Goal: Information Seeking & Learning: Check status

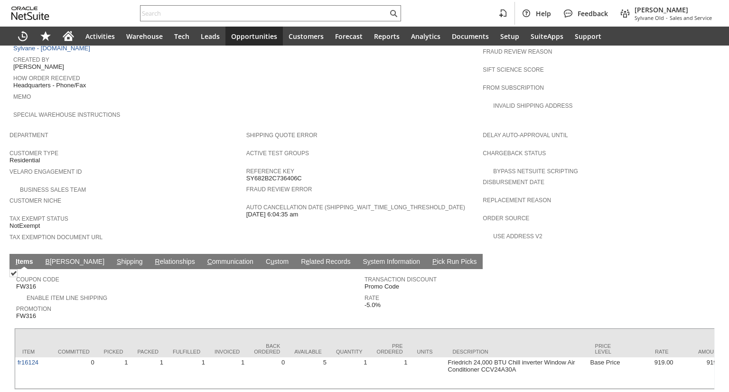
click at [205, 258] on link "C ommunication" at bounding box center [230, 262] width 51 height 9
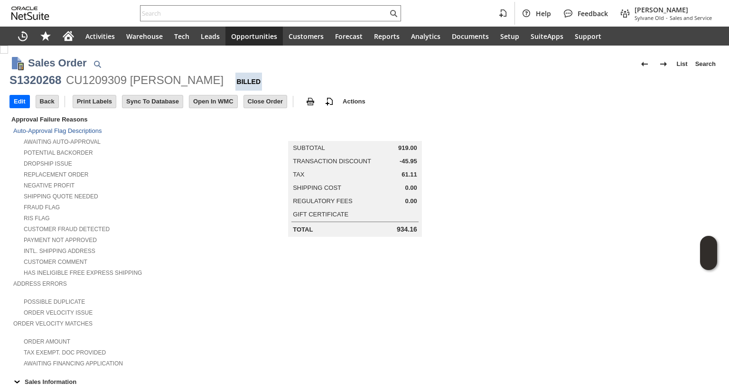
click at [138, 81] on div "CU1209309 [PERSON_NAME]" at bounding box center [144, 80] width 157 height 15
drag, startPoint x: 128, startPoint y: 80, endPoint x: 204, endPoint y: 86, distance: 76.1
click at [203, 86] on div "CU1209309 [PERSON_NAME]" at bounding box center [144, 80] width 157 height 15
click at [197, 87] on div at bounding box center [197, 87] width 0 height 0
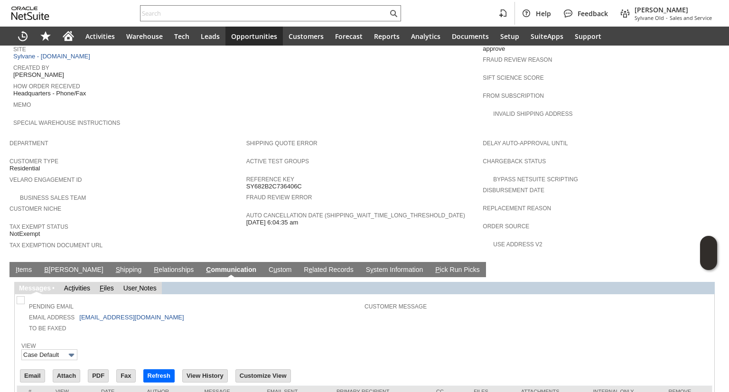
scroll to position [484, 0]
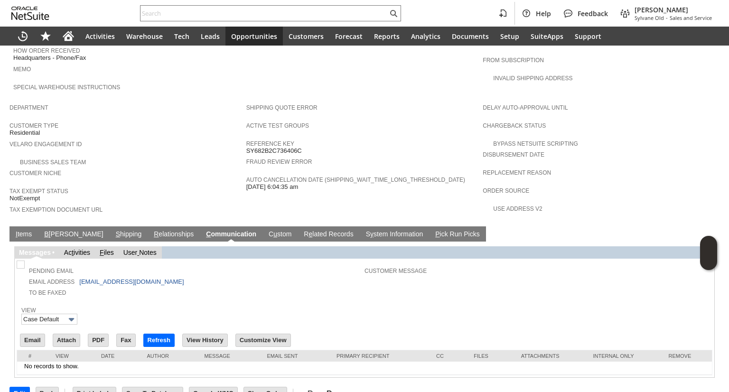
click at [206, 299] on div at bounding box center [364, 301] width 695 height 5
drag, startPoint x: 163, startPoint y: 266, endPoint x: 74, endPoint y: 261, distance: 89.3
click at [74, 276] on td "Email Address [EMAIL_ADDRESS][DOMAIN_NAME]" at bounding box center [192, 281] width 346 height 11
click at [216, 287] on td "To Be Faxed" at bounding box center [192, 292] width 346 height 11
drag, startPoint x: 146, startPoint y: 268, endPoint x: 74, endPoint y: 260, distance: 73.0
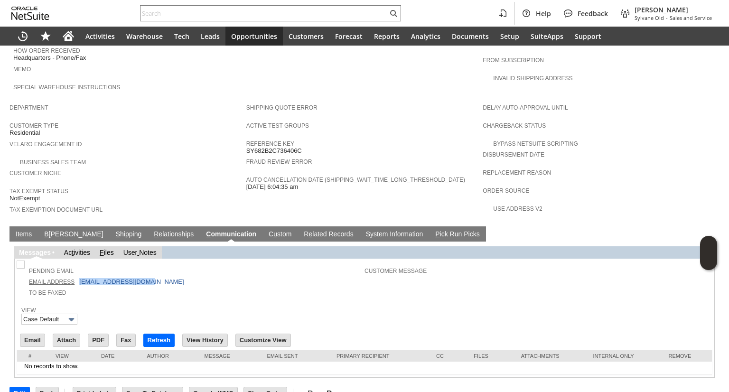
click at [74, 262] on tbody "Pending Email Email Address [EMAIL_ADDRESS][DOMAIN_NAME] To Be Faxed" at bounding box center [192, 279] width 346 height 35
click at [191, 276] on td "Email Address [EMAIL_ADDRESS][DOMAIN_NAME]" at bounding box center [192, 281] width 346 height 11
drag, startPoint x: 162, startPoint y: 266, endPoint x: 79, endPoint y: 262, distance: 83.1
click at [79, 262] on tbody "Pending Email Email Address [EMAIL_ADDRESS][DOMAIN_NAME] To Be Faxed" at bounding box center [192, 279] width 346 height 35
click at [240, 276] on td "Email Address [EMAIL_ADDRESS][DOMAIN_NAME]" at bounding box center [192, 281] width 346 height 11
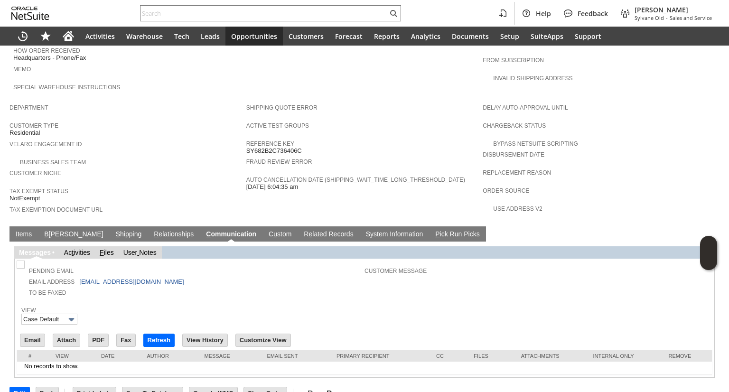
click at [181, 287] on td "To Be Faxed" at bounding box center [192, 292] width 346 height 11
click at [41, 334] on input "Email" at bounding box center [32, 340] width 24 height 12
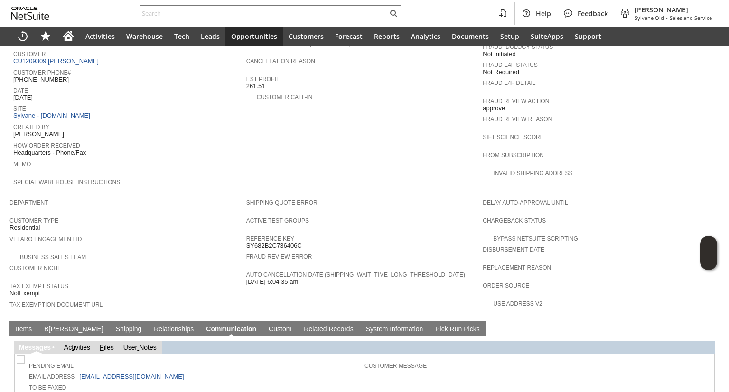
scroll to position [545, 0]
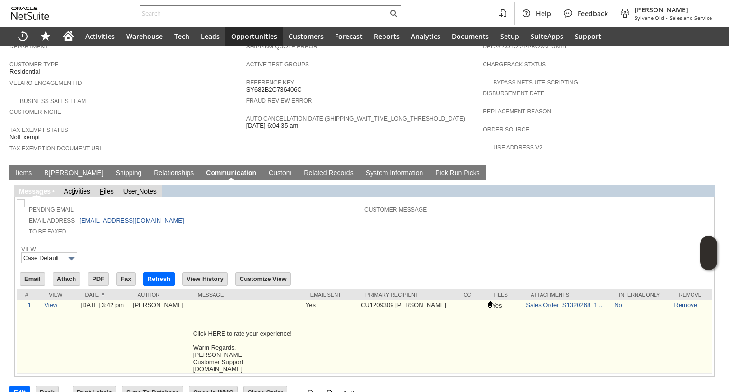
click at [248, 306] on td "Click HERE to rate your experience! Warm Regards, [PERSON_NAME] Customer Suppor…" at bounding box center [247, 337] width 112 height 74
drag, startPoint x: 262, startPoint y: 341, endPoint x: 195, endPoint y: 308, distance: 74.9
click at [195, 308] on td "Click HERE to rate your experience! Warm Regards, [PERSON_NAME] Customer Suppor…" at bounding box center [247, 337] width 112 height 74
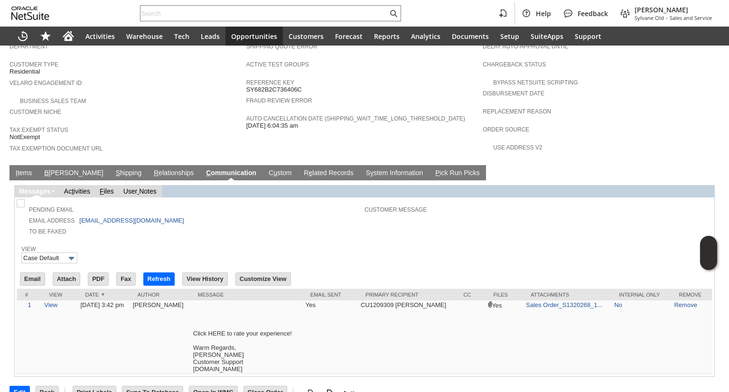
drag, startPoint x: 534, startPoint y: 287, endPoint x: 509, endPoint y: 274, distance: 28.2
click at [533, 301] on link "Sales Order_S1320268_1..." at bounding box center [564, 304] width 76 height 7
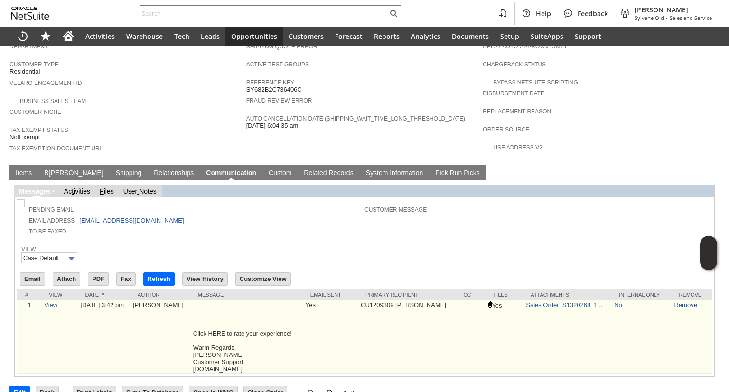
click at [551, 301] on link "Sales Order_S1320268_1..." at bounding box center [564, 304] width 76 height 7
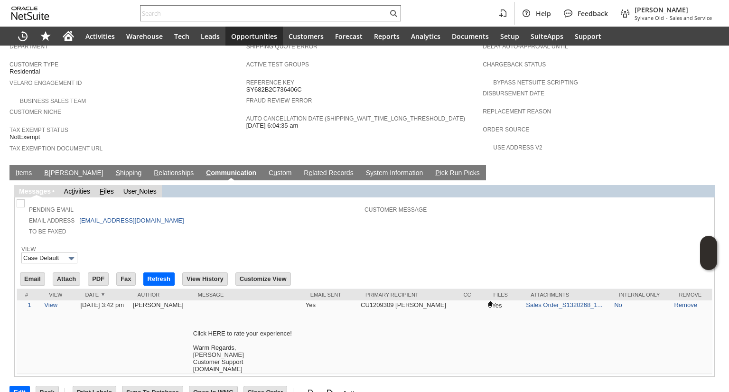
drag, startPoint x: 408, startPoint y: 209, endPoint x: 419, endPoint y: 97, distance: 112.5
click at [408, 209] on td "Customer Message" at bounding box center [537, 218] width 346 height 35
